Goal: Transaction & Acquisition: Purchase product/service

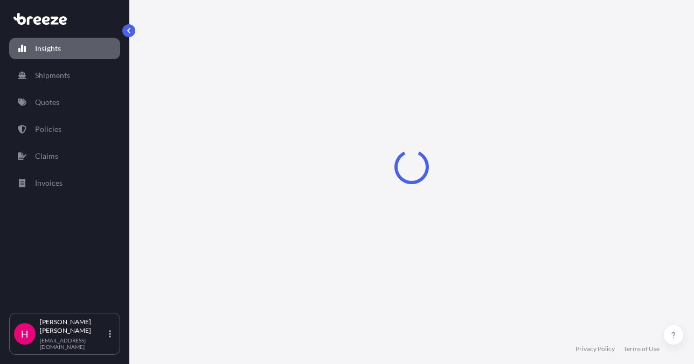
select select "2025"
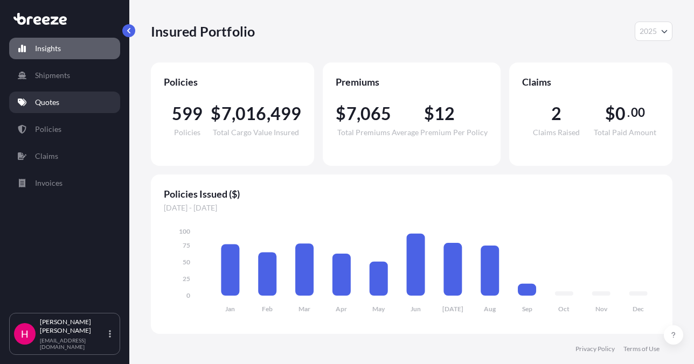
click at [72, 106] on link "Quotes" at bounding box center [64, 103] width 111 height 22
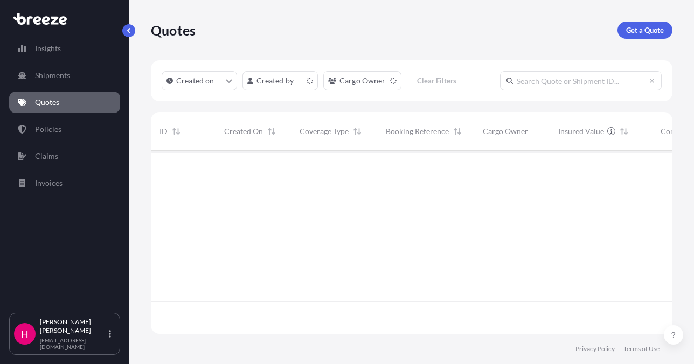
scroll to position [181, 513]
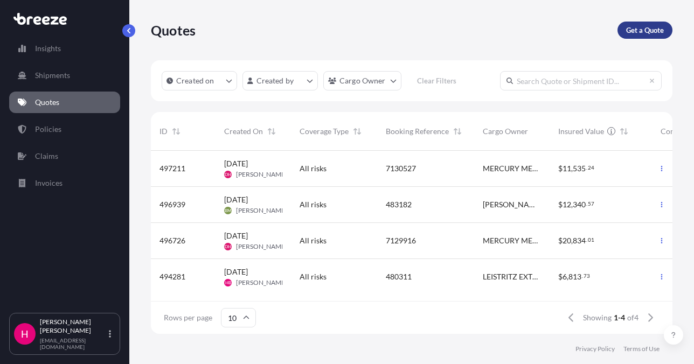
click at [632, 27] on p "Get a Quote" at bounding box center [645, 30] width 38 height 11
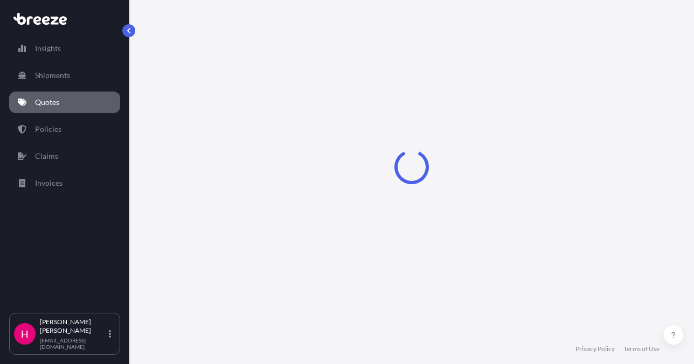
scroll to position [17, 0]
select select "Sea"
select select "1"
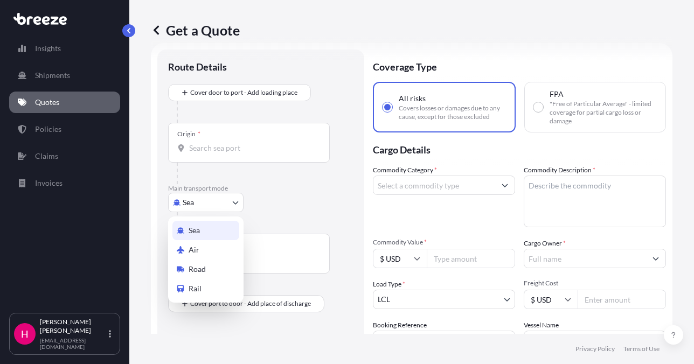
click at [199, 199] on body "Insights Shipments Quotes Policies Claims Invoices H [PERSON_NAME] [EMAIL_ADDRE…" at bounding box center [347, 182] width 694 height 364
click at [197, 269] on span "Road" at bounding box center [197, 269] width 17 height 11
select select "Road"
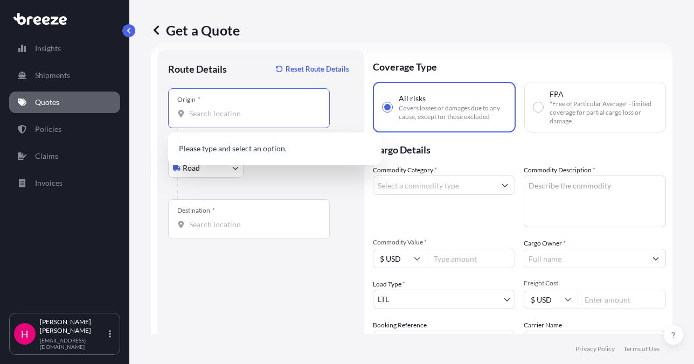
click at [252, 109] on input "Origin *" at bounding box center [252, 113] width 127 height 11
paste input "[STREET_ADDRESS]"
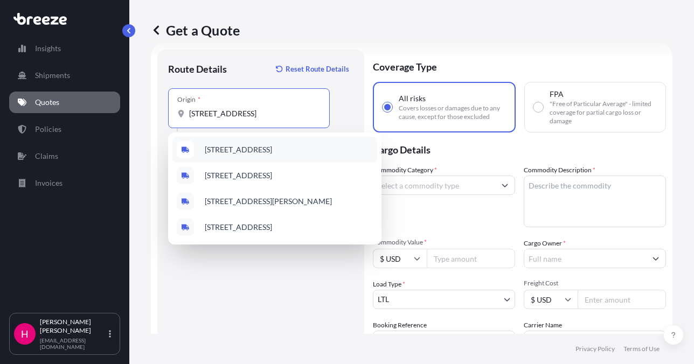
click at [234, 144] on div "[STREET_ADDRESS]" at bounding box center [274, 150] width 205 height 26
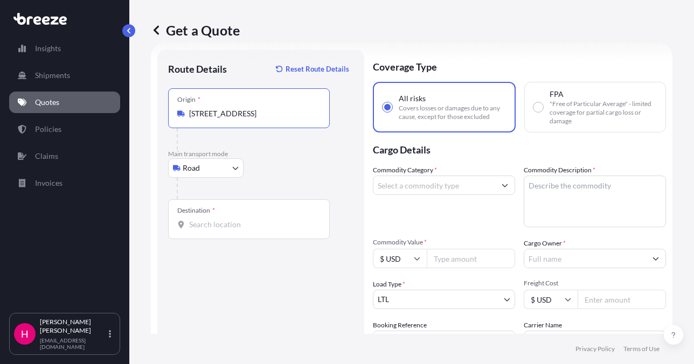
type input "[STREET_ADDRESS]"
click at [270, 223] on input "Destination *" at bounding box center [252, 224] width 127 height 11
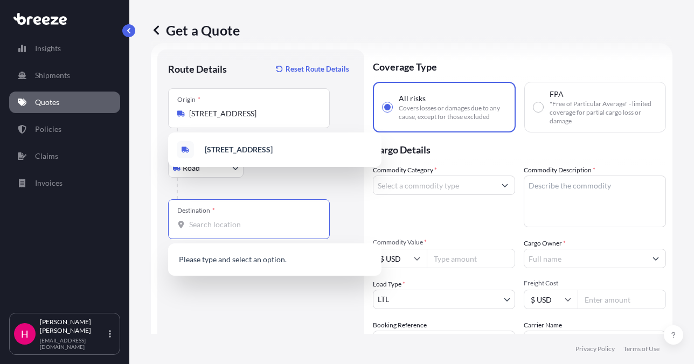
paste input "[STREET_ADDRESS]"
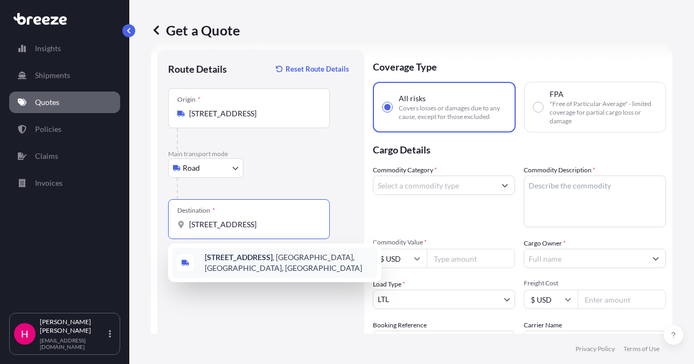
click at [294, 259] on span "[STREET_ADDRESS]" at bounding box center [289, 263] width 168 height 22
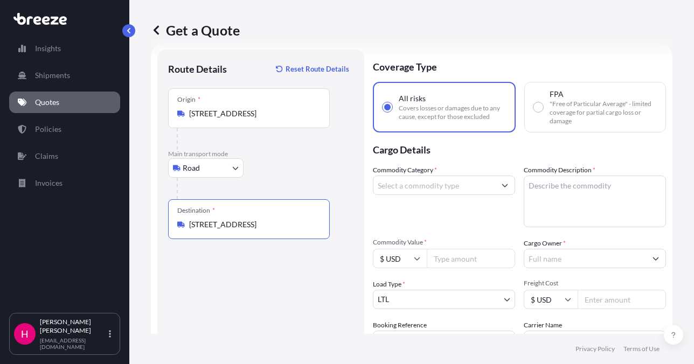
type input "[STREET_ADDRESS]"
click at [419, 183] on input "Commodity Category *" at bounding box center [434, 185] width 122 height 19
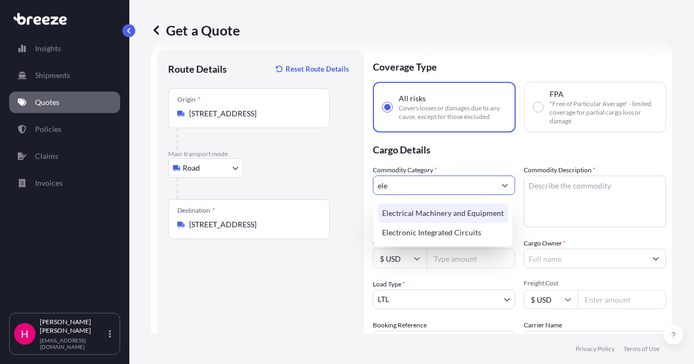
click at [416, 213] on div "Electrical Machinery and Equipment" at bounding box center [443, 213] width 130 height 19
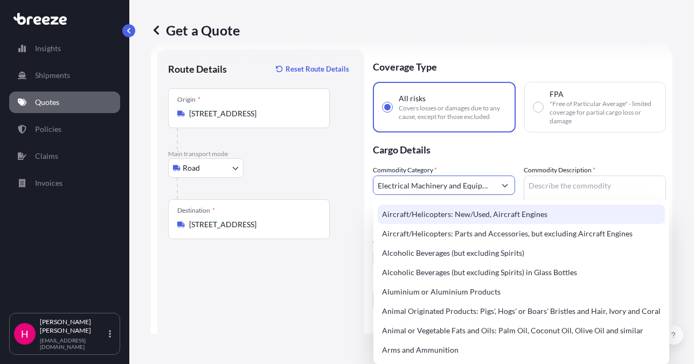
click at [560, 205] on div "Aircraft/Helicopters: New/Used, Aircraft Engines" at bounding box center [521, 214] width 287 height 19
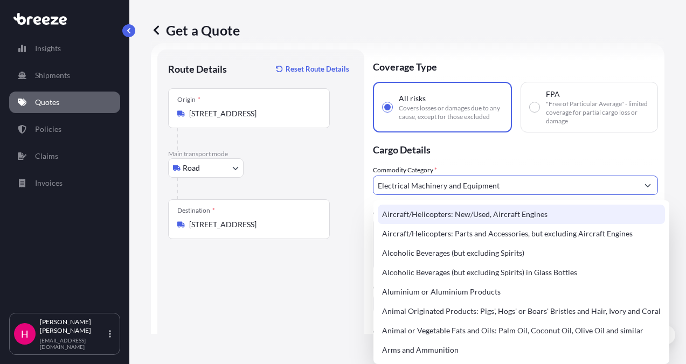
type input "Aircraft/Helicopters: New/Used, Aircraft Engines"
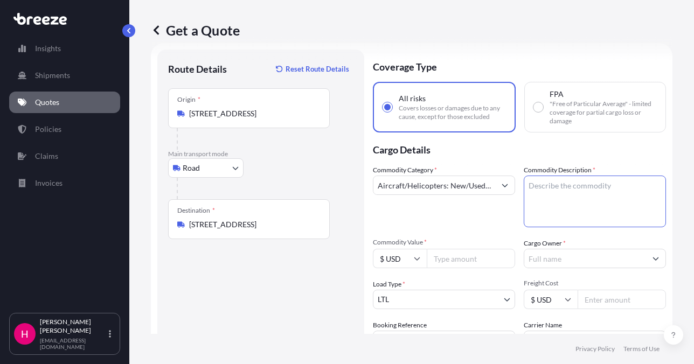
click at [560, 190] on textarea "Commodity Description *" at bounding box center [595, 202] width 142 height 52
paste textarea "APPLIANCE MOVING TOOLS"
type textarea "APPLIANCE MOVING TOOLS"
click at [471, 187] on input "Aircraft/Helicopters: New/Used, Aircraft Engines" at bounding box center [434, 185] width 122 height 19
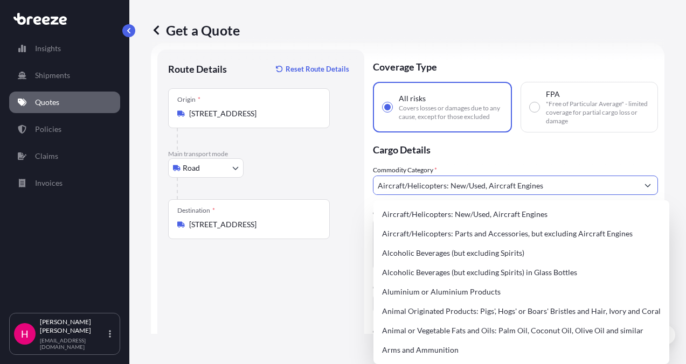
click at [471, 187] on input "Aircraft/Helicopters: New/Used, Aircraft Engines" at bounding box center [505, 185] width 265 height 19
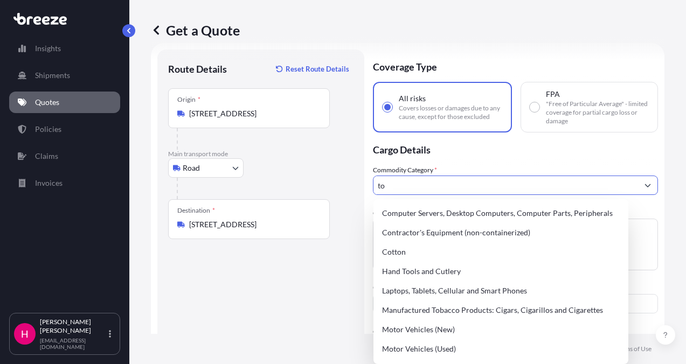
type input "t"
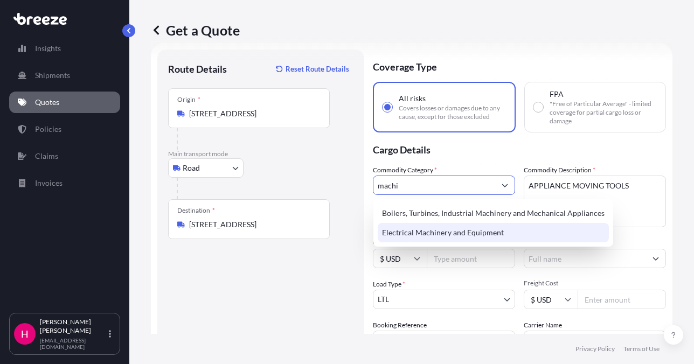
click at [494, 235] on div "Electrical Machinery and Equipment" at bounding box center [493, 232] width 231 height 19
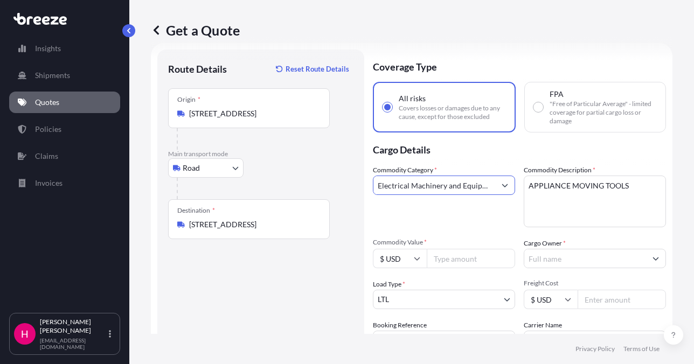
type input "Electrical Machinery and Equipment"
click at [328, 293] on div "Route Details Reset Route Details Place of loading Road Road Rail Origin * [STR…" at bounding box center [260, 246] width 185 height 372
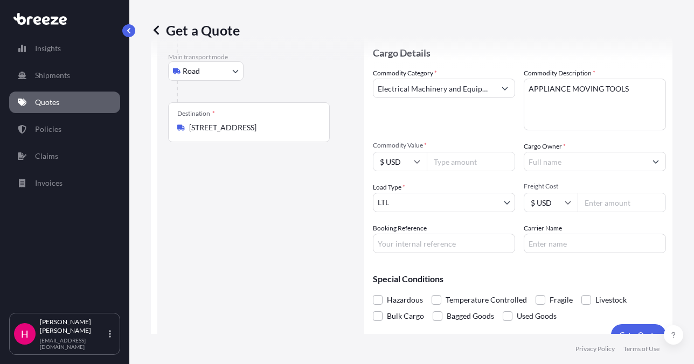
scroll to position [125, 0]
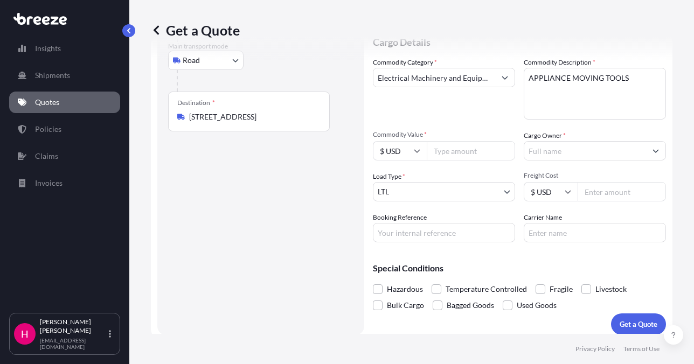
click at [437, 154] on input "Commodity Value *" at bounding box center [471, 150] width 88 height 19
type input "4174.60"
click at [279, 193] on div "Route Details Reset Route Details Place of loading Road Road Rail Origin * [STR…" at bounding box center [260, 139] width 185 height 372
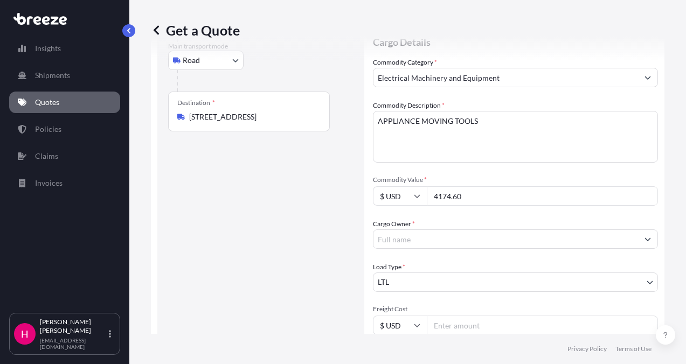
click at [530, 229] on input "Cargo Owner *" at bounding box center [505, 238] width 265 height 19
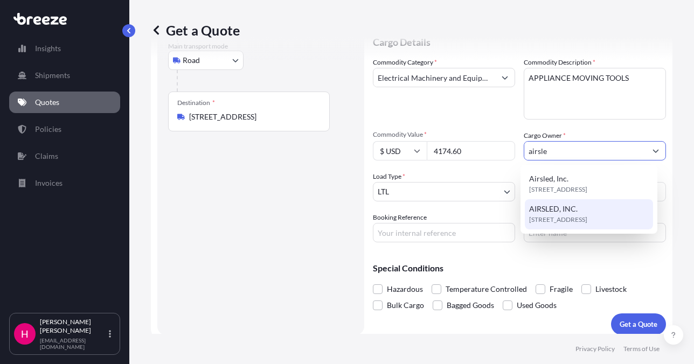
click at [587, 216] on span "[STREET_ADDRESS]" at bounding box center [558, 219] width 58 height 11
type input "AIRSLED, INC."
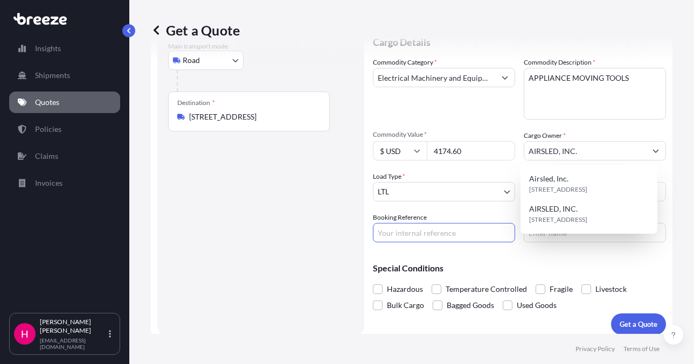
drag, startPoint x: 444, startPoint y: 239, endPoint x: 400, endPoint y: 242, distance: 44.9
click at [444, 239] on input "Booking Reference" at bounding box center [444, 232] width 142 height 19
paste input "484748"
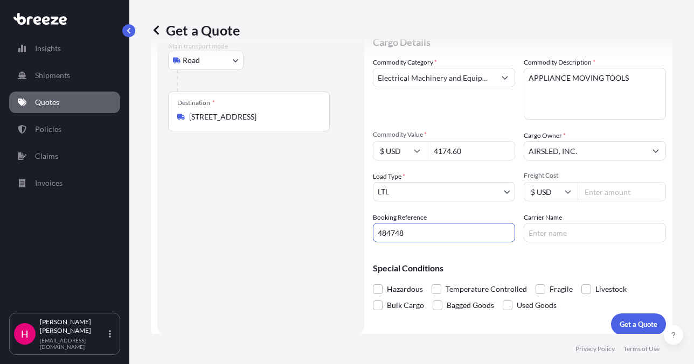
type input "484748"
click at [261, 275] on div "Route Details Reset Route Details Place of loading Road Road Rail Origin * [STR…" at bounding box center [260, 139] width 185 height 372
click at [552, 229] on input "Carrier Name" at bounding box center [595, 232] width 142 height 19
type input "[PERSON_NAME] Express"
click at [270, 257] on div "Route Details Reset Route Details Place of loading Road Road Rail Origin * [STR…" at bounding box center [260, 139] width 185 height 372
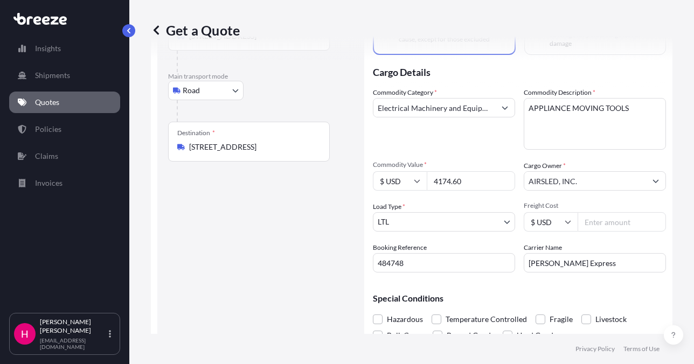
scroll to position [108, 0]
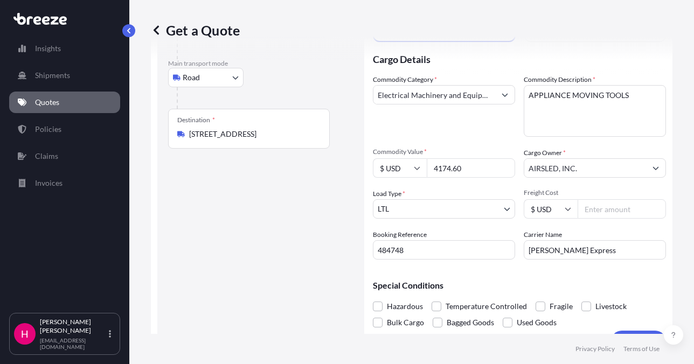
click at [273, 218] on div "Route Details Reset Route Details Place of loading Road Road Rail Origin * [STR…" at bounding box center [260, 156] width 185 height 372
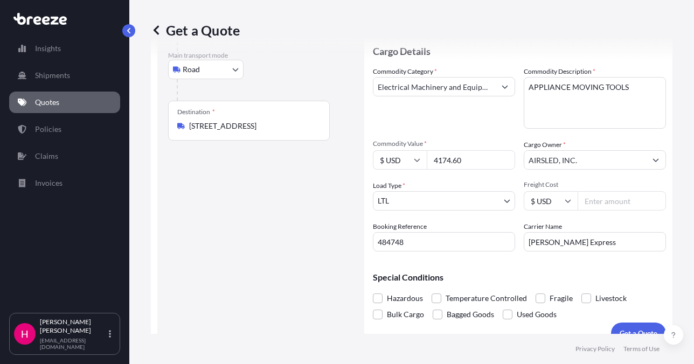
scroll to position [133, 0]
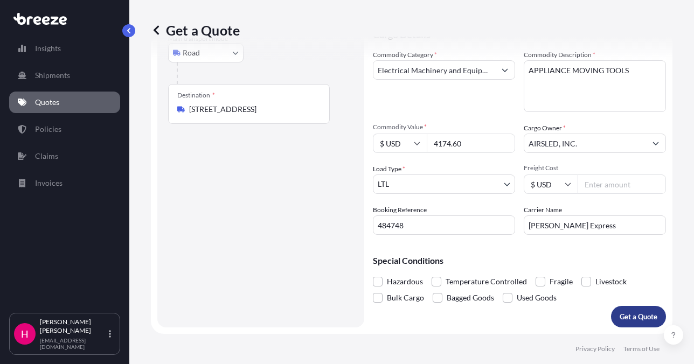
click at [624, 316] on p "Get a Quote" at bounding box center [639, 316] width 38 height 11
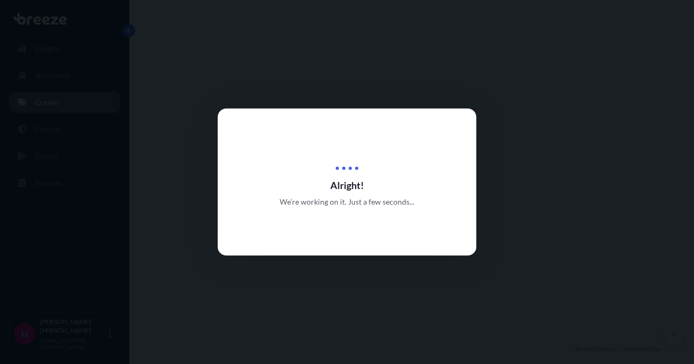
select select "Road"
select select "1"
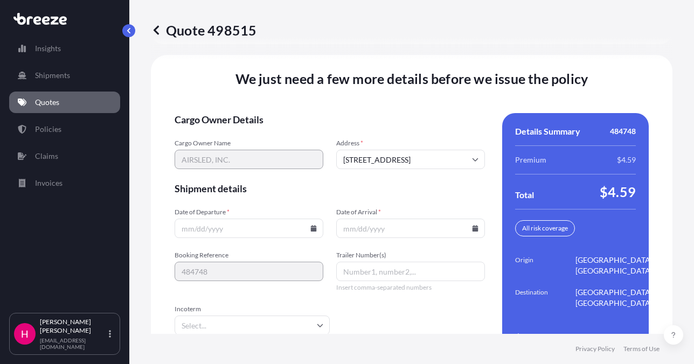
scroll to position [1536, 0]
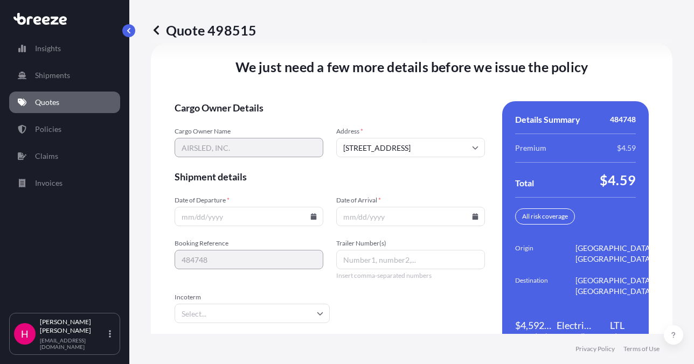
click at [312, 217] on icon at bounding box center [314, 216] width 6 height 6
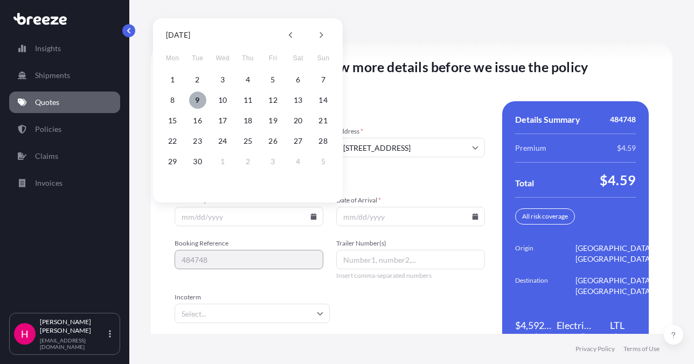
click at [194, 98] on button "9" at bounding box center [197, 100] width 17 height 17
type input "[DATE]"
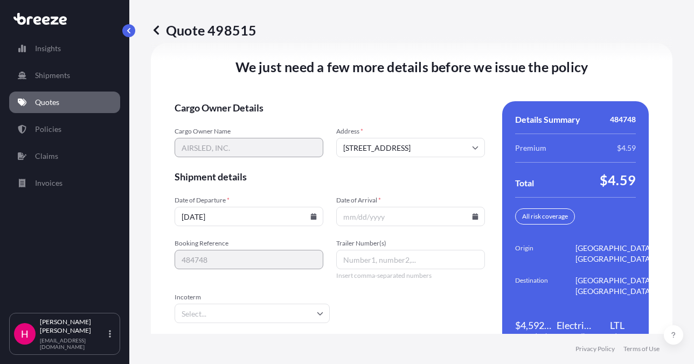
click at [472, 217] on icon at bounding box center [475, 216] width 6 height 6
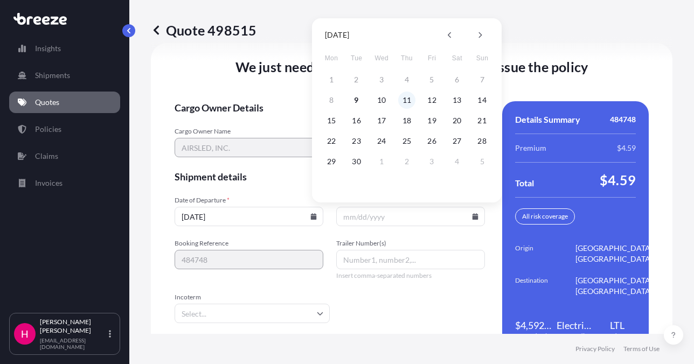
click at [405, 100] on button "11" at bounding box center [406, 100] width 17 height 17
type input "[DATE]"
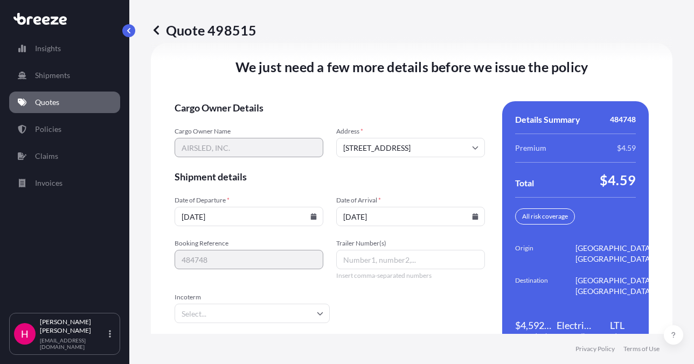
click at [394, 92] on div "We just need a few more details before we issue the policy Cargo Owner Details …" at bounding box center [411, 205] width 521 height 325
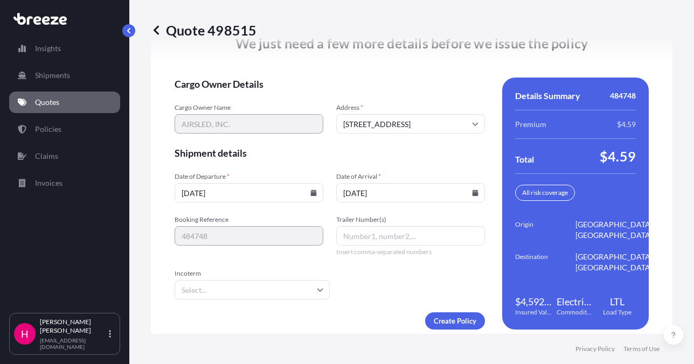
scroll to position [1571, 0]
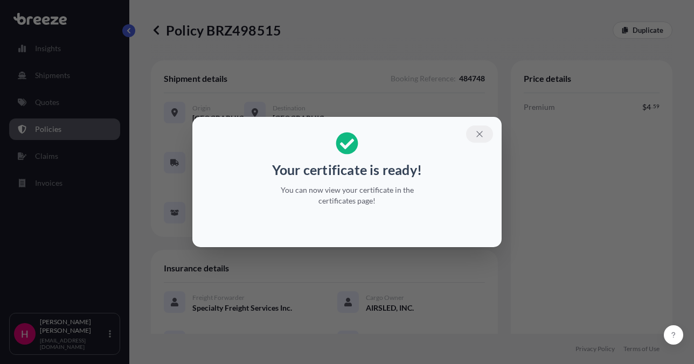
click at [484, 135] on icon "button" at bounding box center [480, 134] width 10 height 10
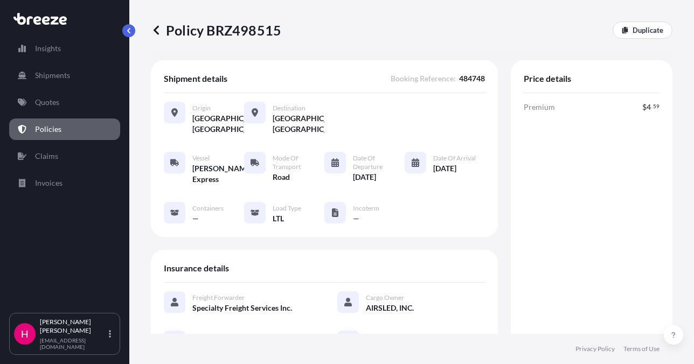
click at [259, 27] on p "Policy BRZ498515" at bounding box center [216, 30] width 130 height 17
copy p "BRZ498515"
click at [259, 27] on p "Policy BRZ498515" at bounding box center [216, 30] width 130 height 17
